Goal: Task Accomplishment & Management: Use online tool/utility

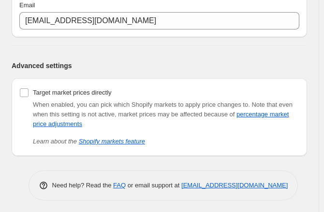
scroll to position [147, 0]
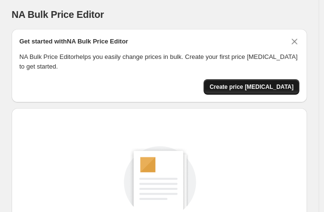
click at [290, 86] on span "Create price change job" at bounding box center [251, 87] width 84 height 8
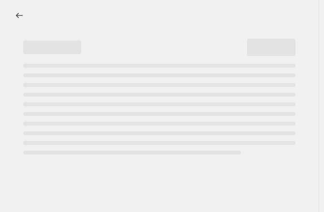
select select "percentage"
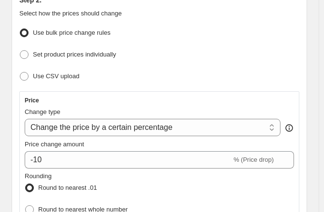
scroll to position [145, 0]
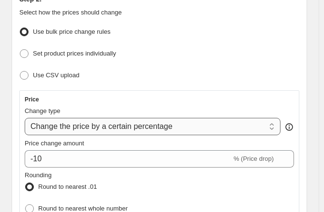
click at [215, 131] on select "Change the price to a certain amount Change the price by a certain amount Chang…" at bounding box center [153, 126] width 256 height 17
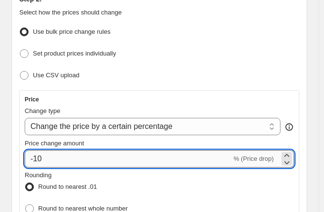
click at [125, 150] on input "-10" at bounding box center [128, 158] width 207 height 17
click at [113, 155] on input "-10" at bounding box center [128, 158] width 207 height 17
click at [113, 157] on input "-10" at bounding box center [128, 158] width 207 height 17
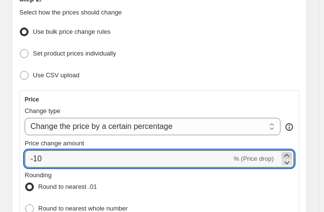
click at [291, 154] on icon at bounding box center [287, 156] width 10 height 10
click at [291, 158] on icon at bounding box center [287, 163] width 10 height 10
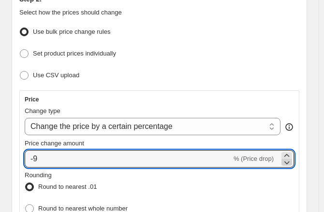
click at [291, 158] on icon at bounding box center [287, 163] width 10 height 10
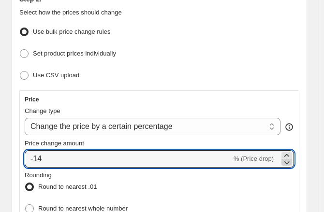
click at [291, 158] on icon at bounding box center [287, 163] width 10 height 10
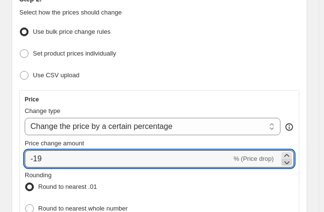
click at [291, 158] on icon at bounding box center [287, 163] width 10 height 10
type input "-23"
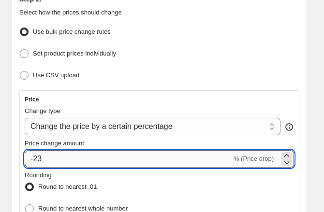
click at [103, 159] on input "-23" at bounding box center [128, 158] width 207 height 17
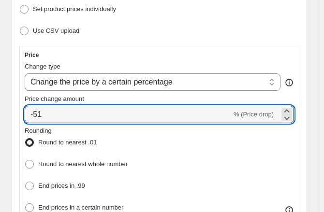
scroll to position [193, 0]
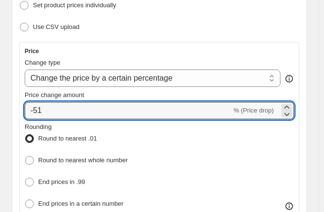
type input "-51"
click at [152, 134] on div "Rounding Round to nearest .01 Round to nearest whole number End prices in .99 E…" at bounding box center [159, 166] width 269 height 89
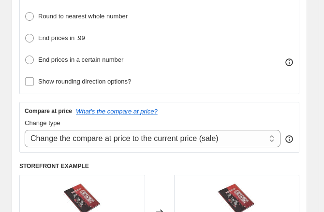
scroll to position [338, 0]
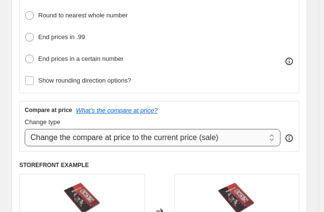
click at [277, 131] on select "Change the compare at price to the current price (sale) Change the compare at p…" at bounding box center [153, 137] width 256 height 17
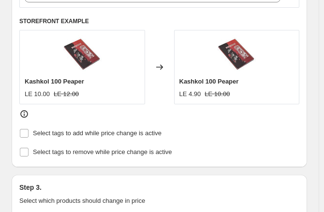
scroll to position [483, 0]
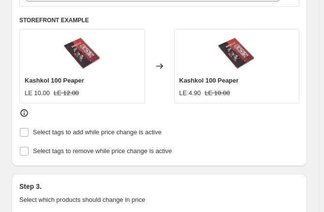
click at [23, 108] on icon at bounding box center [24, 113] width 10 height 10
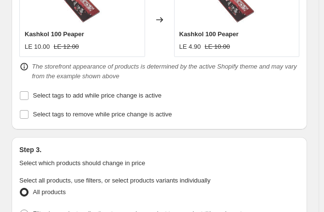
scroll to position [532, 0]
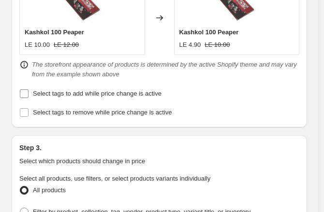
click at [29, 92] on label "Select tags to add while price change is active" at bounding box center [90, 94] width 142 height 14
click at [29, 92] on input "Select tags to add while price change is active" at bounding box center [24, 93] width 9 height 9
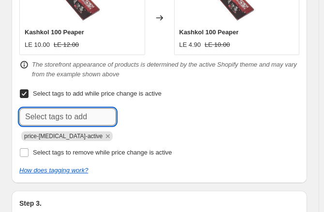
click at [74, 116] on input "text" at bounding box center [67, 116] width 97 height 17
click at [21, 89] on input "Select tags to add while price change is active" at bounding box center [24, 93] width 9 height 9
checkbox input "false"
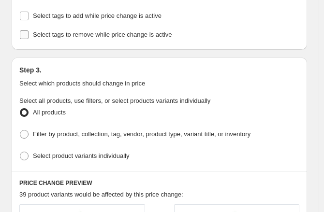
scroll to position [628, 0]
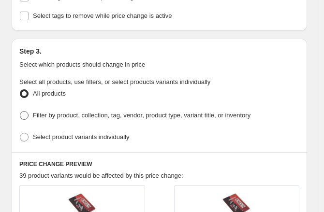
click at [36, 112] on span "Filter by product, collection, tag, vendor, product type, variant title, or inv…" at bounding box center [142, 115] width 218 height 7
click at [20, 111] on input "Filter by product, collection, tag, vendor, product type, variant title, or inv…" at bounding box center [20, 111] width 0 height 0
radio input "true"
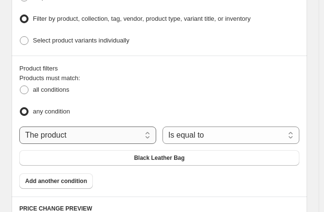
scroll to position [773, 0]
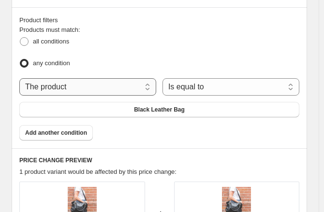
click at [129, 78] on select "The product The product's collection The product's tag The product's vendor The…" at bounding box center [87, 86] width 137 height 17
select select "collection"
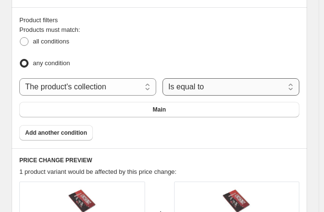
click at [209, 82] on select "Is equal to Is not equal to" at bounding box center [230, 86] width 137 height 17
click at [165, 78] on select "Is equal to Is not equal to" at bounding box center [230, 86] width 137 height 17
click at [160, 106] on span "Main" at bounding box center [159, 110] width 13 height 8
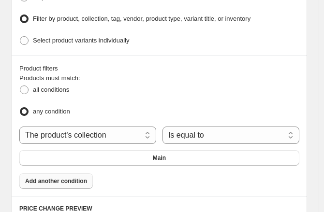
scroll to position [725, 0]
click at [33, 86] on span "all conditions" at bounding box center [51, 89] width 36 height 7
click at [20, 86] on input "all conditions" at bounding box center [20, 86] width 0 height 0
radio input "true"
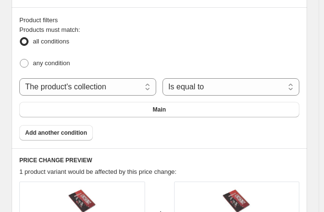
scroll to position [773, 0]
click at [62, 129] on span "Add another condition" at bounding box center [56, 133] width 62 height 8
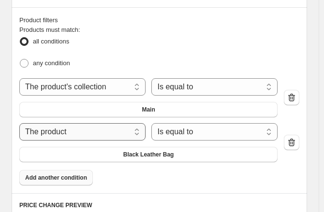
click at [134, 123] on select "The product The product's collection The product's tag The product's vendor The…" at bounding box center [82, 131] width 126 height 17
select select "title"
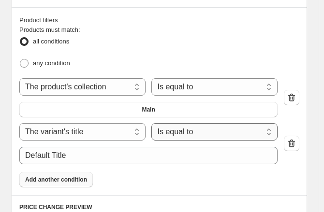
click at [221, 127] on select "Is equal to Is not equal to Contains" at bounding box center [214, 131] width 126 height 17
click at [154, 123] on select "Is equal to Is not equal to Contains" at bounding box center [214, 131] width 126 height 17
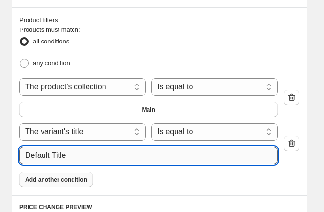
click at [130, 151] on input "Default Title" at bounding box center [148, 155] width 258 height 17
drag, startPoint x: 131, startPoint y: 151, endPoint x: 15, endPoint y: 149, distance: 116.0
click at [15, 149] on div "Product filters Products must match: all conditions any condition The product T…" at bounding box center [159, 101] width 295 height 188
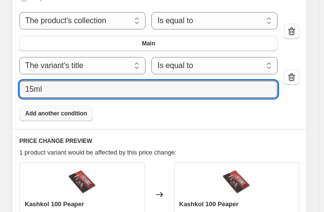
scroll to position [870, 0]
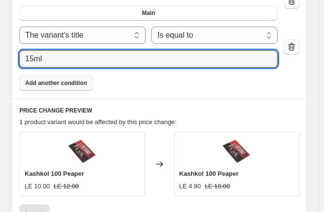
type input "15ml"
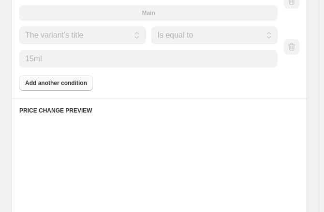
click at [109, 82] on div "Products must match: all conditions any condition The product The product's col…" at bounding box center [159, 9] width 280 height 162
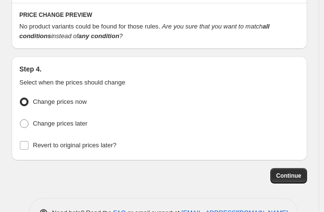
scroll to position [967, 0]
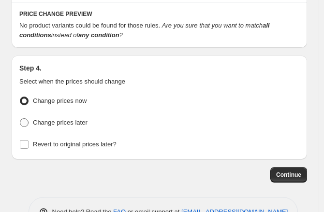
click at [35, 119] on span "Change prices later" at bounding box center [60, 122] width 55 height 7
click at [20, 118] on input "Change prices later" at bounding box center [20, 118] width 0 height 0
radio input "true"
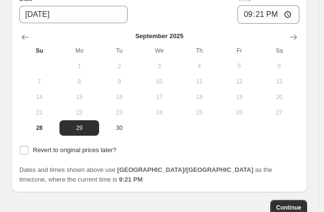
scroll to position [1112, 0]
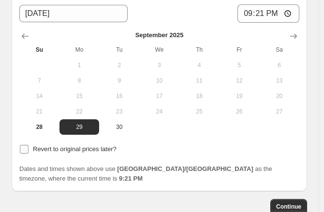
click at [64, 145] on span "Revert to original prices later?" at bounding box center [75, 148] width 84 height 7
click at [29, 145] on input "Revert to original prices later?" at bounding box center [24, 149] width 9 height 9
checkbox input "true"
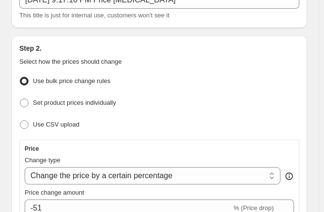
scroll to position [0, 0]
